Goal: Find specific fact: Find specific fact

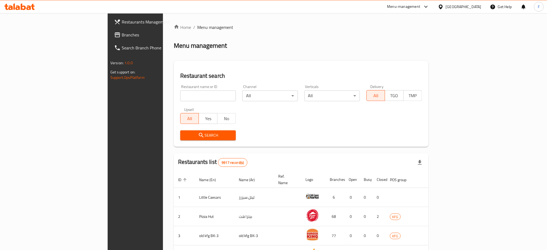
click at [180, 95] on input "search" at bounding box center [208, 95] width 56 height 11
type input "the bowl"
click button "Search" at bounding box center [208, 135] width 56 height 10
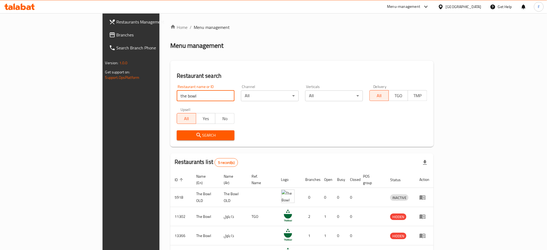
scroll to position [57, 0]
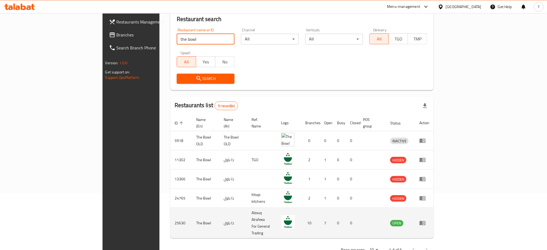
click at [170, 211] on td "25630" at bounding box center [181, 223] width 22 height 31
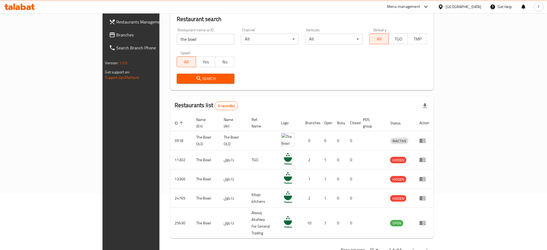
click at [411, 79] on div "Search" at bounding box center [302, 78] width 257 height 16
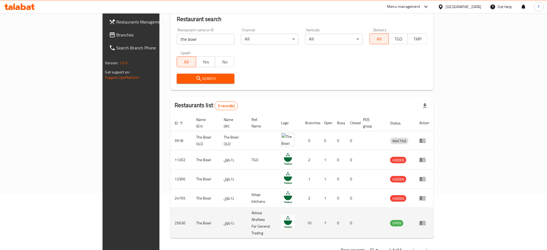
click at [170, 210] on td "25630" at bounding box center [181, 223] width 22 height 31
copy td "25630"
